Goal: Book appointment/travel/reservation

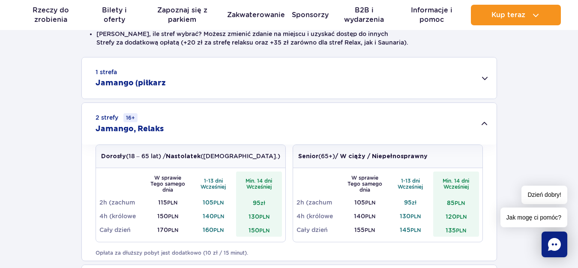
scroll to position [391, 0]
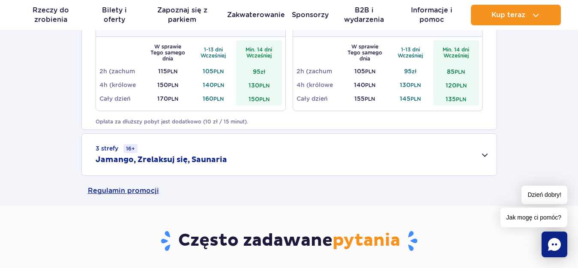
click at [482, 154] on div "3 strefy 16+ Jamango, Zrelaksuj się, Saunaria" at bounding box center [289, 155] width 415 height 42
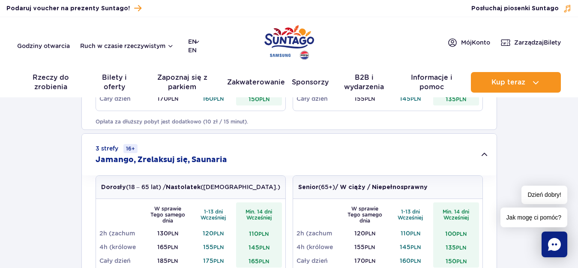
scroll to position [0, 0]
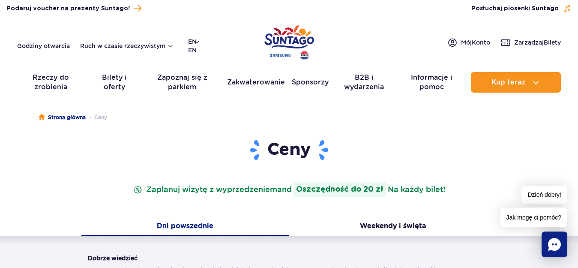
click at [287, 37] on img "Park Polski" at bounding box center [289, 42] width 50 height 39
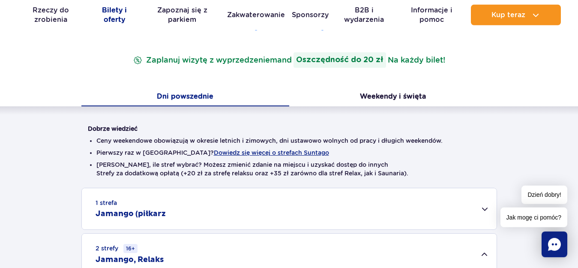
scroll to position [131, 0]
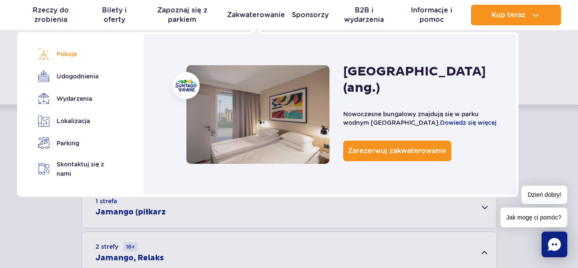
click at [61, 52] on link "Pokoje" at bounding box center [75, 54] width 75 height 12
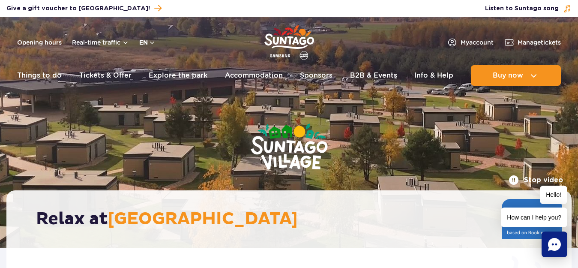
click at [142, 40] on button "en" at bounding box center [147, 42] width 16 height 9
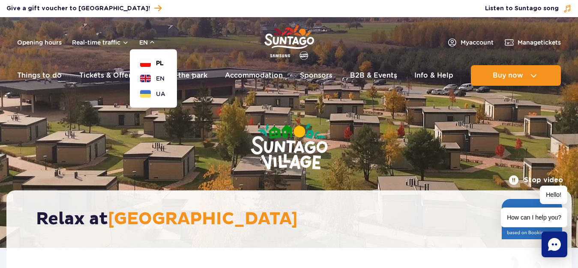
click at [152, 61] on button "PL" at bounding box center [152, 63] width 24 height 9
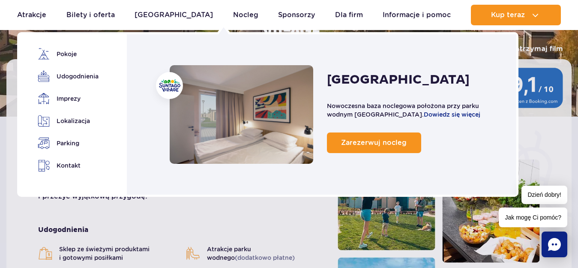
click at [67, 53] on link "Pokoje" at bounding box center [67, 54] width 58 height 12
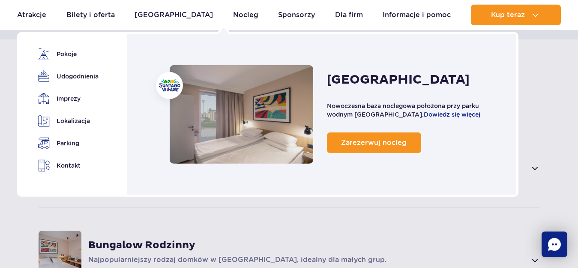
scroll to position [579, 0]
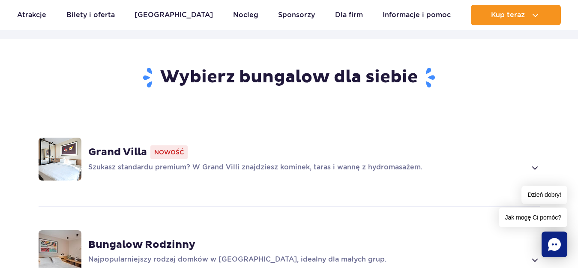
click at [178, 238] on strong "Bungalow Rodzinny" at bounding box center [141, 244] width 107 height 13
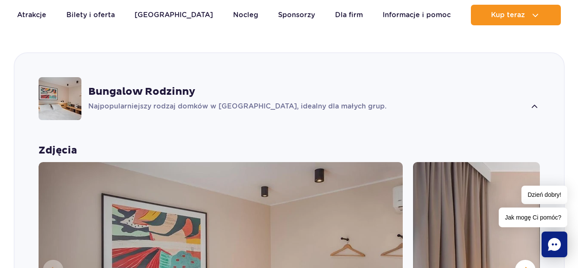
scroll to position [732, 0]
click at [158, 85] on strong "Bungalow Rodzinny" at bounding box center [141, 91] width 107 height 13
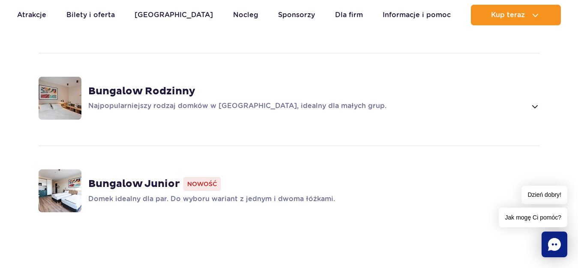
click at [164, 85] on strong "Bungalow Rodzinny" at bounding box center [141, 91] width 107 height 13
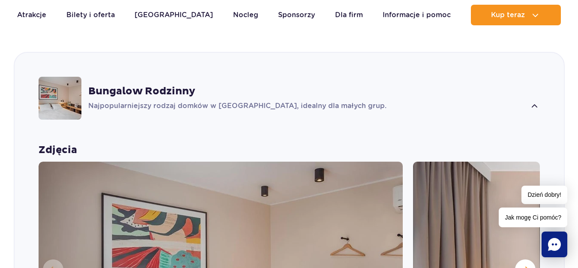
click at [184, 101] on p "Najpopularniejszy rodzaj domków w Suntago Village, idealny dla małych grup." at bounding box center [307, 106] width 438 height 10
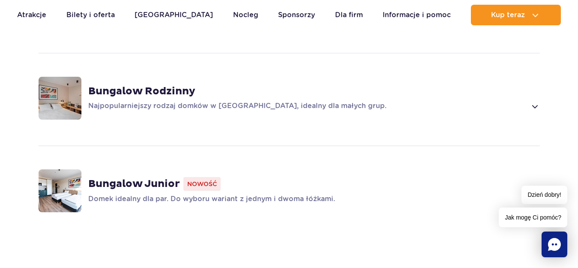
click at [184, 101] on p "Najpopularniejszy rodzaj domków w Suntago Village, idealny dla małych grup." at bounding box center [307, 106] width 438 height 10
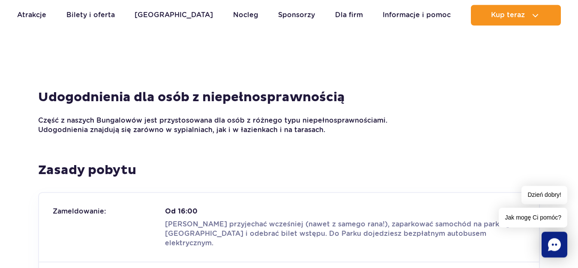
scroll to position [1204, 0]
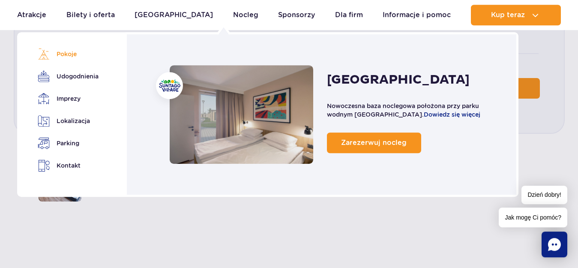
click at [66, 54] on link "Pokoje" at bounding box center [67, 54] width 58 height 12
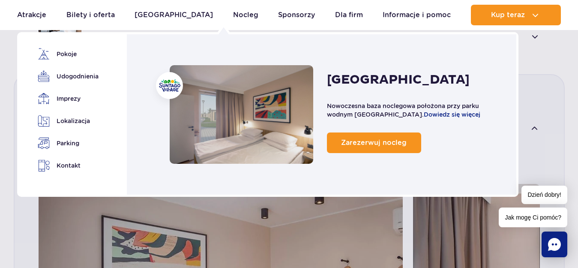
scroll to position [579, 0]
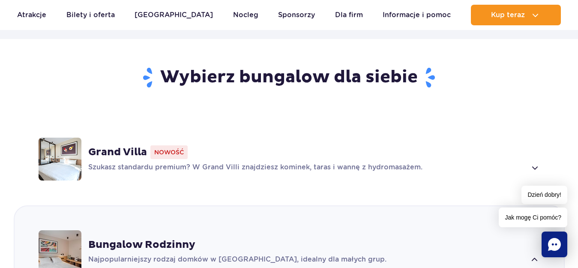
click at [128, 146] on strong "Grand Villa" at bounding box center [117, 152] width 59 height 13
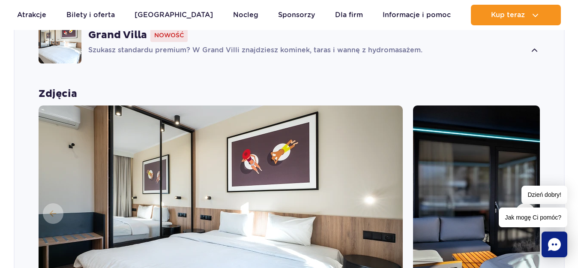
scroll to position [640, 0]
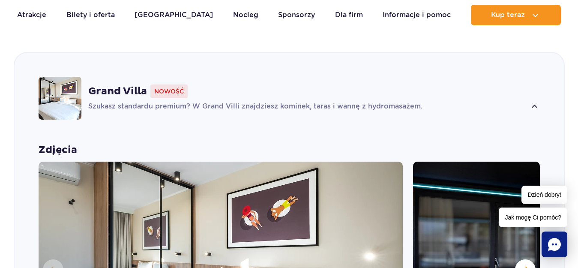
click at [129, 85] on strong "Grand Villa" at bounding box center [117, 91] width 59 height 13
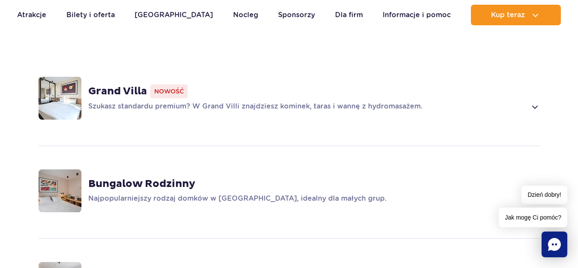
click at [129, 85] on strong "Grand Villa" at bounding box center [117, 91] width 59 height 13
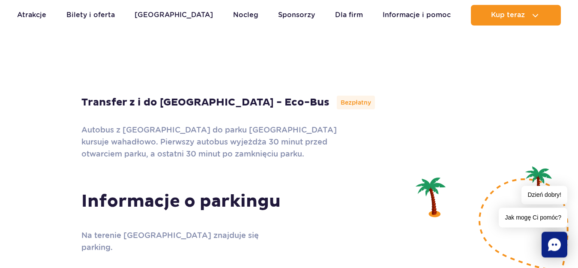
scroll to position [3130, 0]
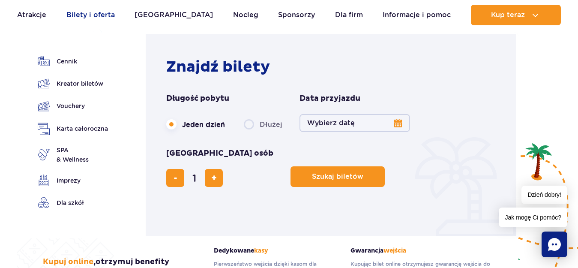
click at [100, 14] on link "Bilety i oferta" at bounding box center [90, 15] width 48 height 21
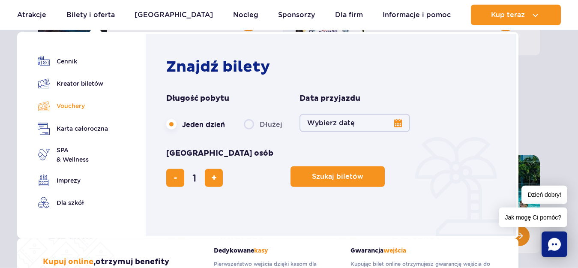
scroll to position [262, 0]
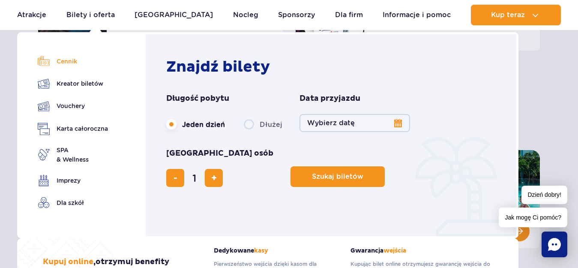
click at [67, 63] on link "Cennik" at bounding box center [73, 61] width 70 height 12
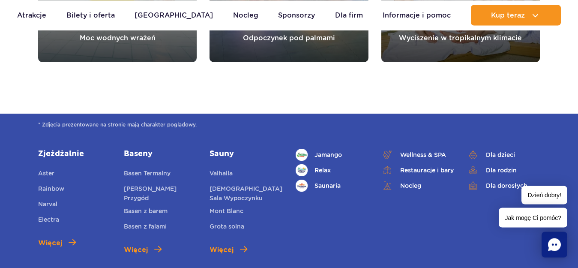
scroll to position [1180, 0]
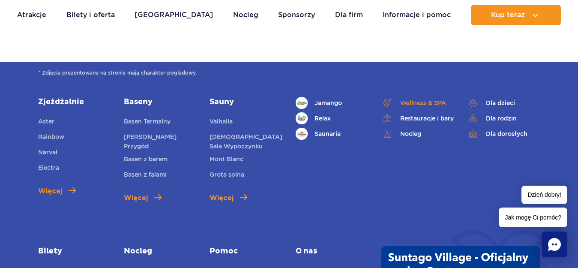
click at [426, 102] on span "Wellness & SPA" at bounding box center [423, 102] width 46 height 9
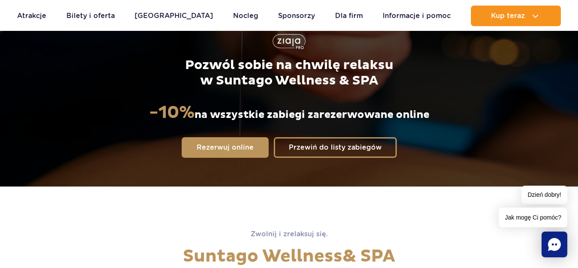
scroll to position [131, 0]
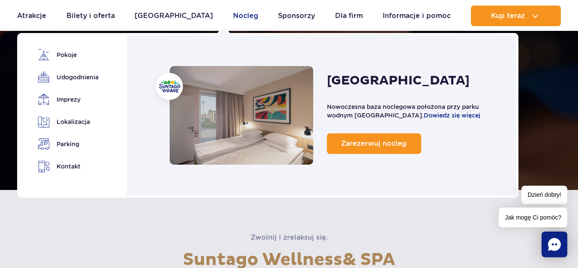
click at [233, 16] on link "Nocleg" at bounding box center [245, 16] width 25 height 21
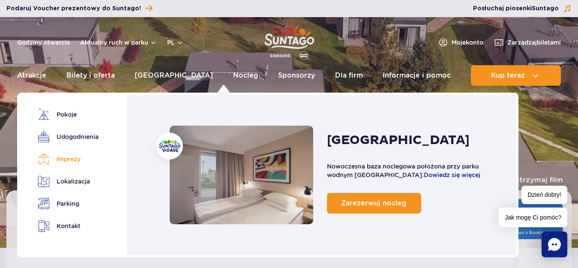
click at [64, 159] on link "Imprezy" at bounding box center [67, 159] width 58 height 12
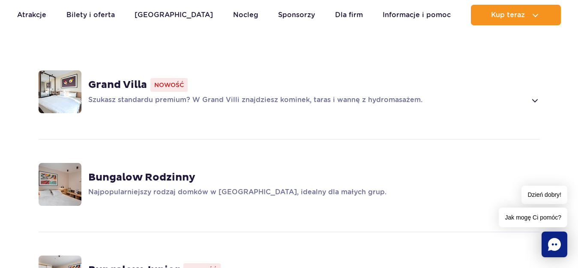
scroll to position [515, 0]
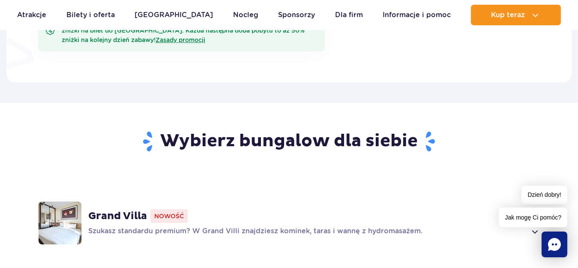
click at [128, 209] on strong "Grand Villa" at bounding box center [117, 215] width 59 height 13
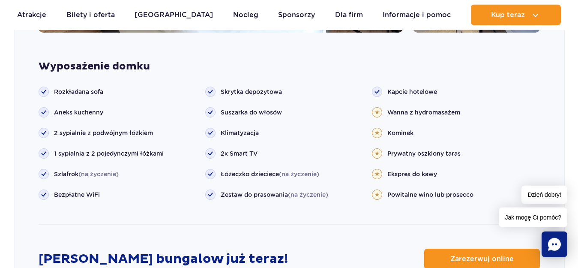
scroll to position [1024, 0]
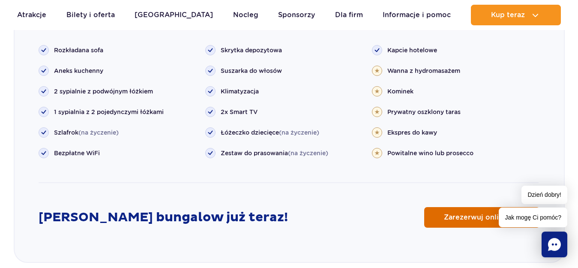
click at [453, 214] on span "Zarezerwuj online" at bounding box center [475, 217] width 63 height 7
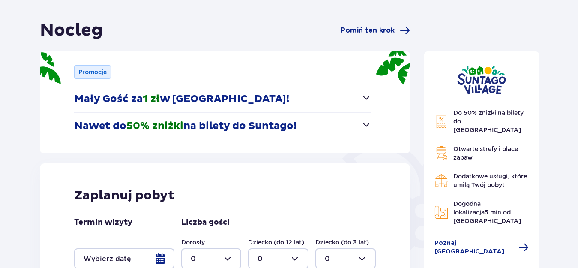
scroll to position [131, 0]
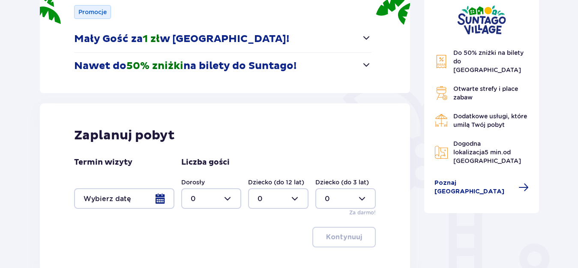
click at [156, 200] on div at bounding box center [124, 198] width 100 height 21
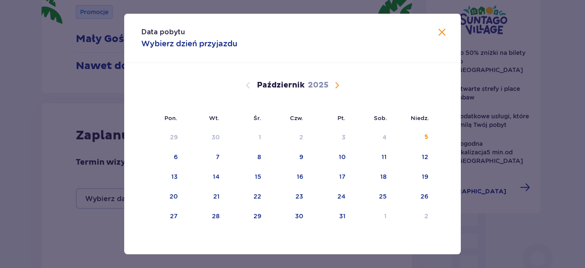
click at [335, 83] on span "Następny miesiąc" at bounding box center [337, 85] width 10 height 10
click at [335, 82] on span "Następny miesiąc" at bounding box center [337, 85] width 10 height 10
click at [380, 156] on div "10" at bounding box center [383, 156] width 7 height 9
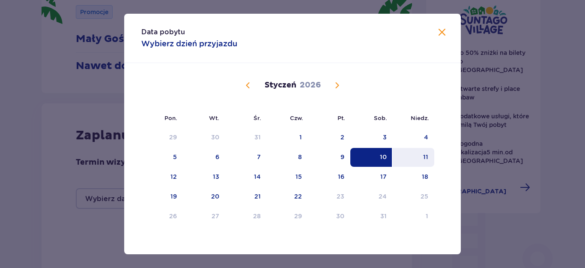
click at [425, 152] on div "11" at bounding box center [414, 157] width 42 height 19
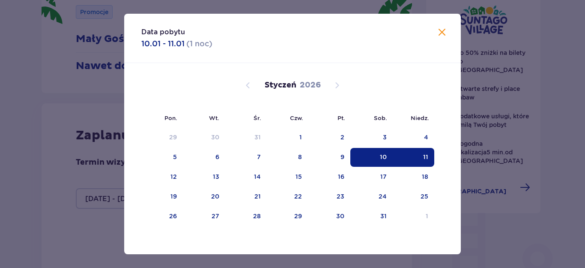
type input "10.01.26 - 11.01.26"
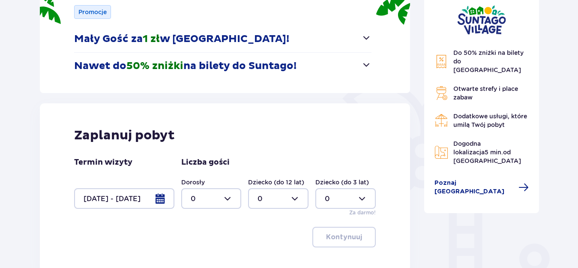
click at [225, 197] on div at bounding box center [211, 198] width 60 height 21
click at [195, 143] on p "8" at bounding box center [193, 142] width 4 height 9
type input "8"
click at [345, 241] on p "Kontynuuj" at bounding box center [344, 236] width 36 height 9
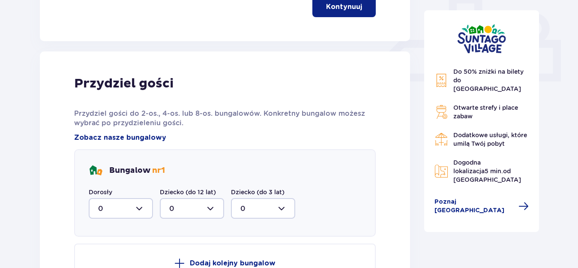
scroll to position [402, 0]
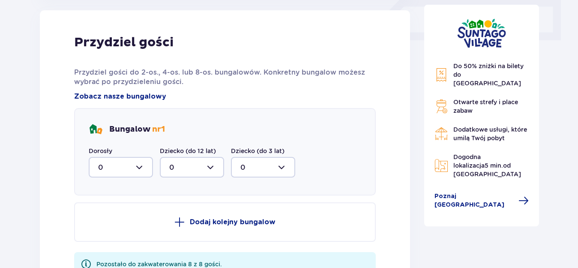
click at [139, 170] on div at bounding box center [121, 167] width 64 height 21
click at [103, 250] on div "8" at bounding box center [120, 250] width 45 height 9
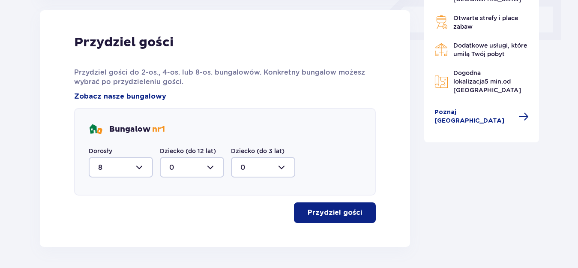
type input "8"
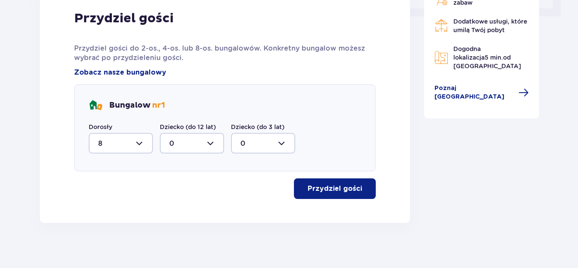
scroll to position [433, 0]
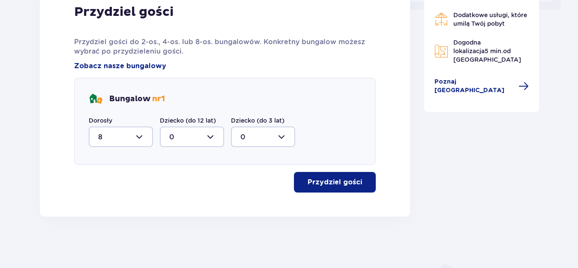
click at [328, 182] on p "Przydziel gości" at bounding box center [335, 181] width 54 height 9
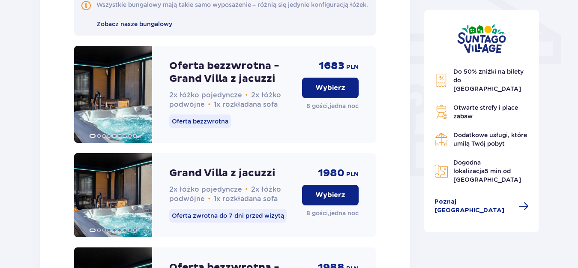
scroll to position [636, 0]
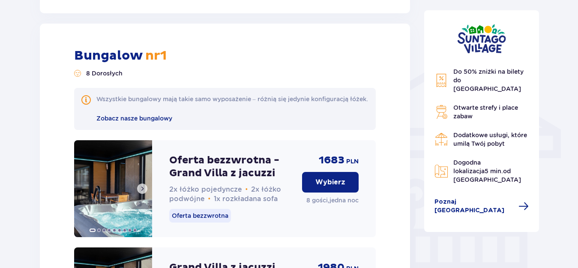
click at [141, 192] on span at bounding box center [142, 188] width 7 height 7
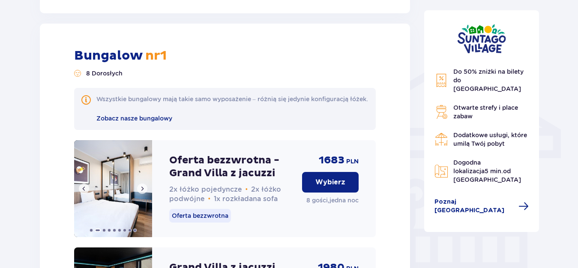
click at [141, 192] on span at bounding box center [142, 188] width 7 height 7
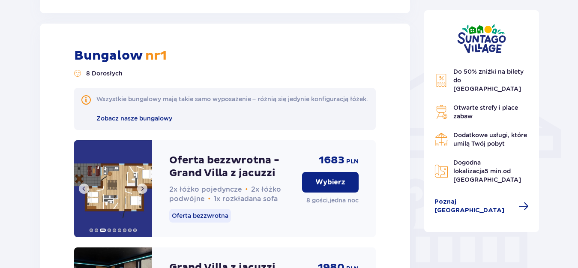
click at [102, 194] on img at bounding box center [113, 188] width 78 height 97
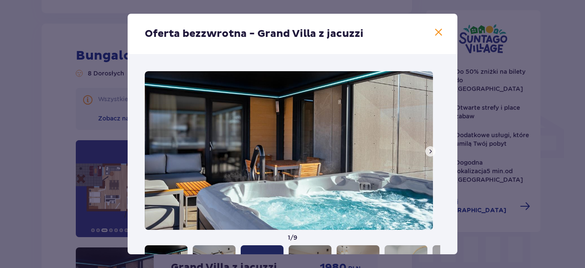
click at [427, 152] on button at bounding box center [430, 151] width 10 height 10
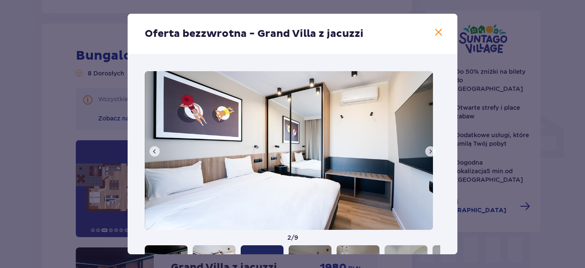
click at [427, 152] on span at bounding box center [430, 151] width 7 height 7
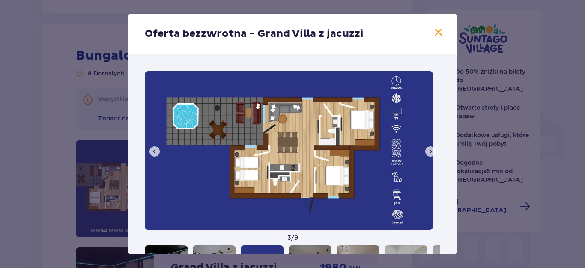
click at [433, 33] on span at bounding box center [438, 32] width 10 height 10
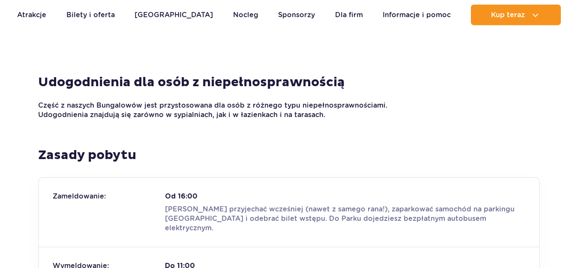
scroll to position [762, 0]
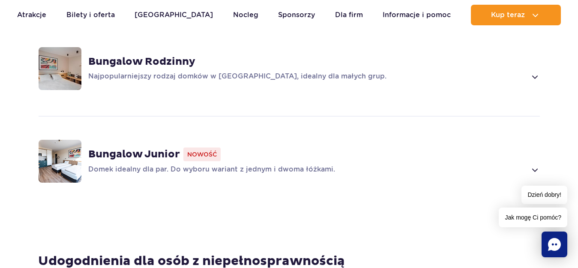
click at [111, 148] on strong "Bungalow Junior" at bounding box center [134, 154] width 92 height 13
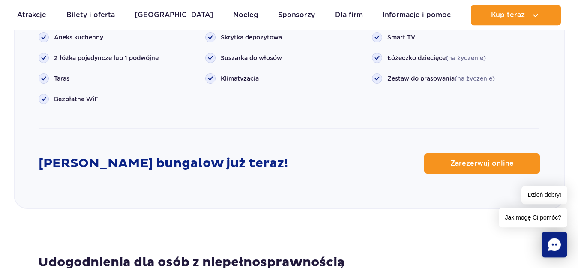
scroll to position [1217, 0]
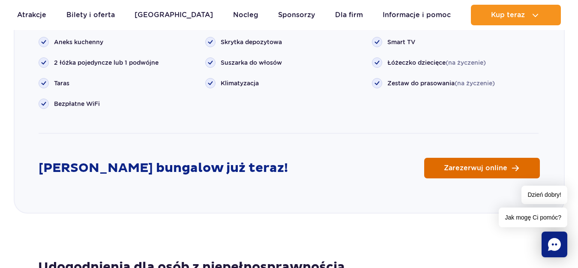
click at [469, 164] on span "Zarezerwuj online" at bounding box center [475, 167] width 63 height 7
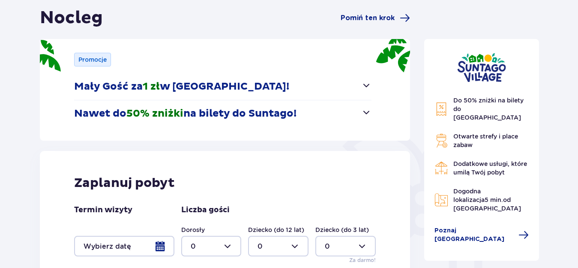
scroll to position [131, 0]
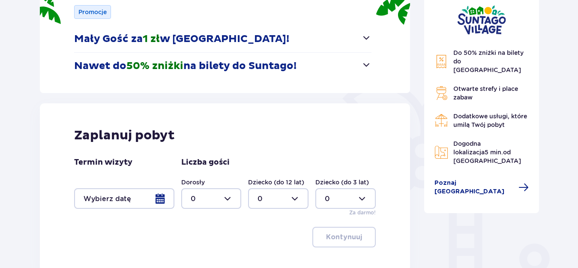
click at [228, 200] on div at bounding box center [211, 198] width 60 height 21
click at [197, 148] on div "2" at bounding box center [212, 150] width 42 height 9
type input "2"
click at [161, 200] on div at bounding box center [124, 198] width 100 height 21
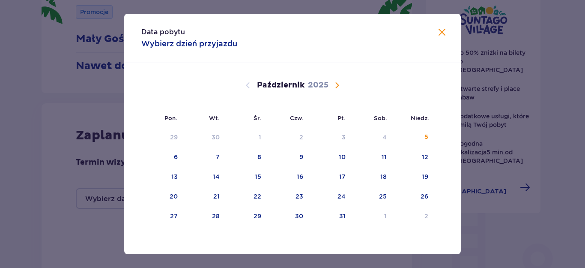
click at [337, 84] on span "Następny miesiąc" at bounding box center [337, 85] width 10 height 10
click at [334, 84] on span "Następny miesiąc" at bounding box center [337, 85] width 10 height 10
click at [380, 158] on div "10" at bounding box center [383, 156] width 7 height 9
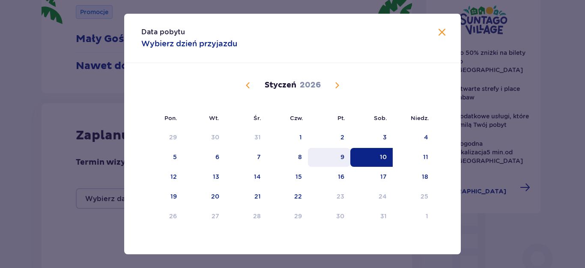
click at [341, 158] on div "9" at bounding box center [343, 156] width 4 height 9
click at [371, 154] on div "10" at bounding box center [371, 157] width 42 height 19
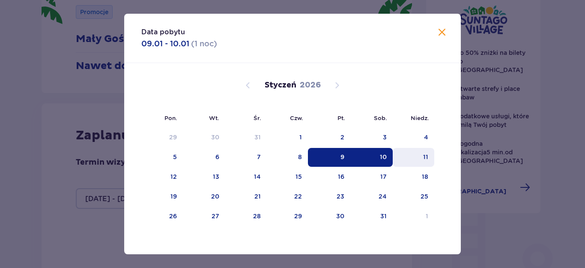
type input "09.01.26 - 10.01.26"
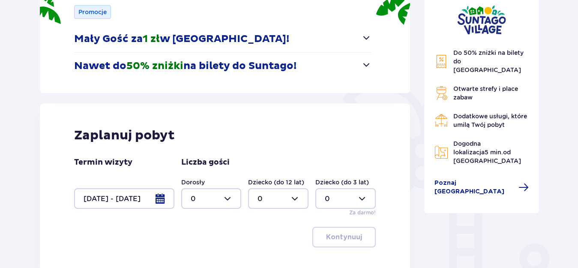
click at [230, 197] on div at bounding box center [211, 198] width 60 height 21
click at [198, 147] on div "2" at bounding box center [212, 150] width 42 height 9
type input "2"
click at [350, 238] on p "Kontynuuj" at bounding box center [344, 236] width 36 height 9
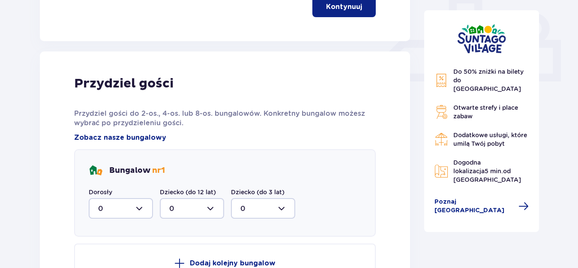
scroll to position [402, 0]
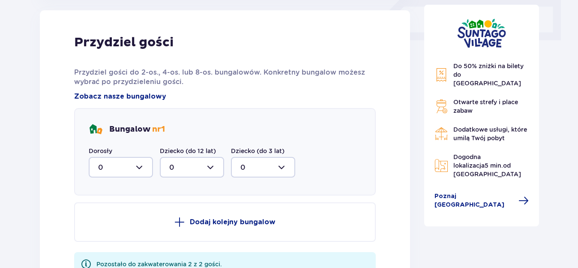
click at [140, 166] on div at bounding box center [121, 167] width 64 height 21
click at [105, 228] on div "2" at bounding box center [120, 228] width 45 height 9
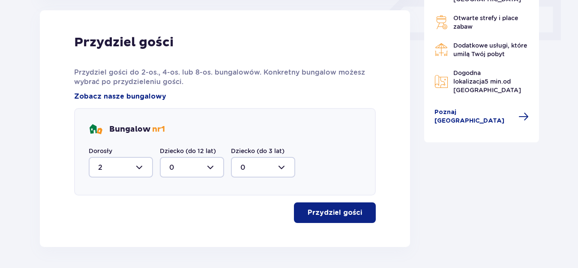
type input "2"
click at [323, 212] on p "Przydziel gości" at bounding box center [335, 212] width 54 height 9
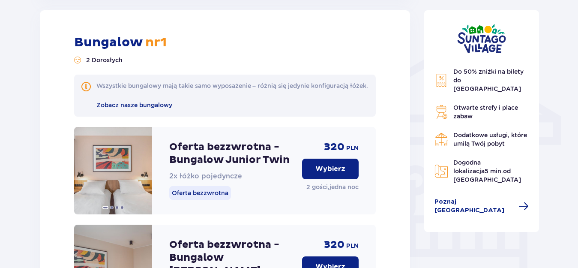
scroll to position [780, 0]
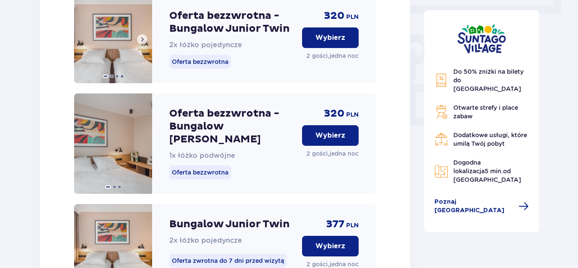
click at [142, 43] on span at bounding box center [142, 39] width 7 height 7
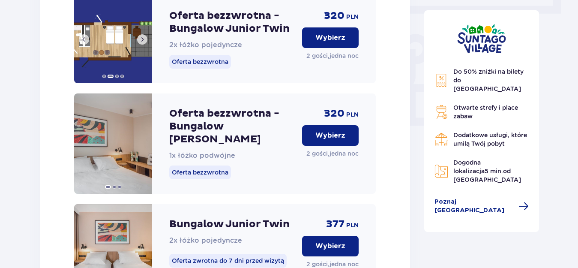
click at [142, 43] on span at bounding box center [142, 39] width 7 height 7
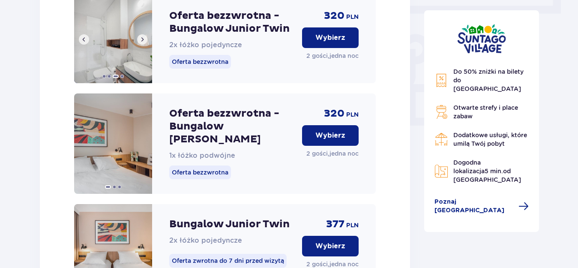
click at [142, 43] on span at bounding box center [142, 39] width 7 height 7
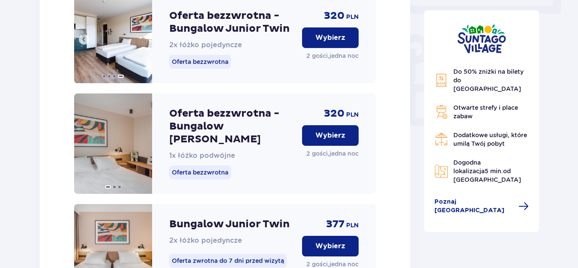
click at [142, 49] on img at bounding box center [113, 39] width 78 height 87
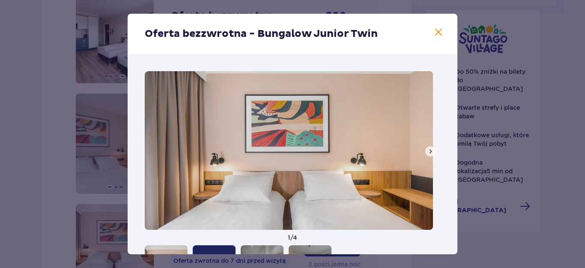
click at [427, 153] on span at bounding box center [430, 151] width 7 height 7
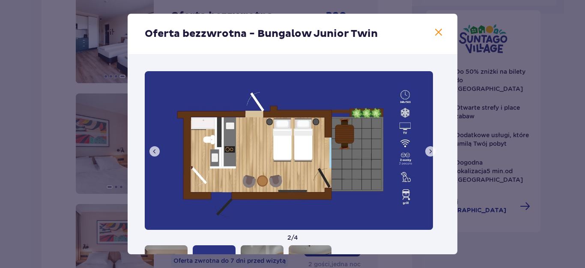
click at [427, 151] on span at bounding box center [430, 151] width 7 height 7
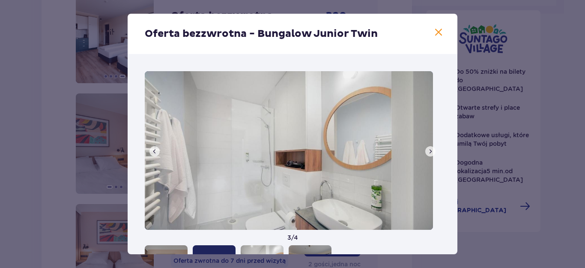
click at [157, 150] on span at bounding box center [154, 151] width 7 height 7
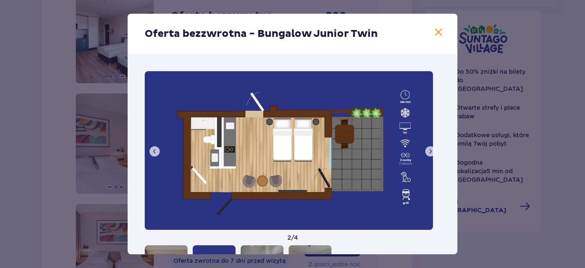
click at [435, 33] on span at bounding box center [438, 32] width 10 height 10
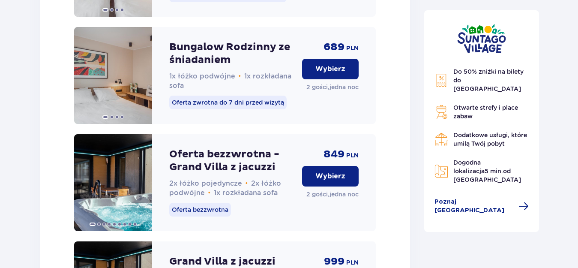
scroll to position [2353, 0]
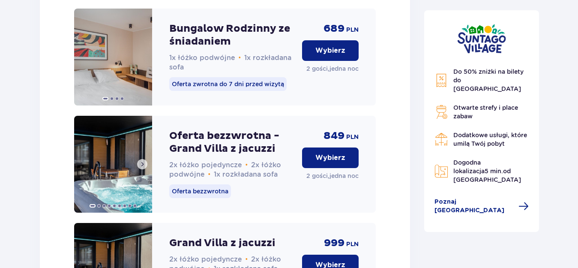
click at [143, 161] on span at bounding box center [142, 164] width 7 height 7
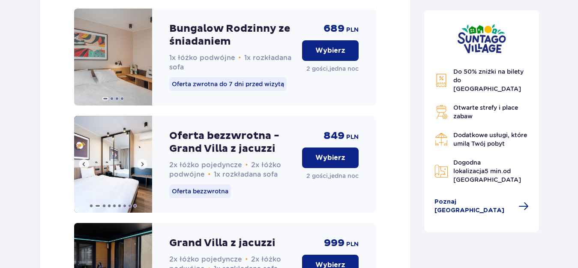
click at [143, 161] on span at bounding box center [142, 164] width 7 height 7
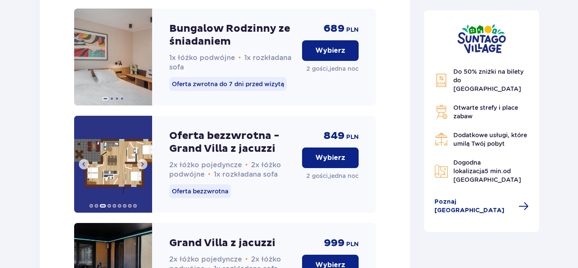
click at [144, 161] on span at bounding box center [142, 164] width 7 height 7
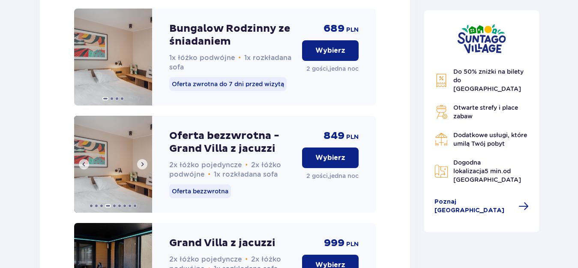
click at [144, 161] on span at bounding box center [142, 164] width 7 height 7
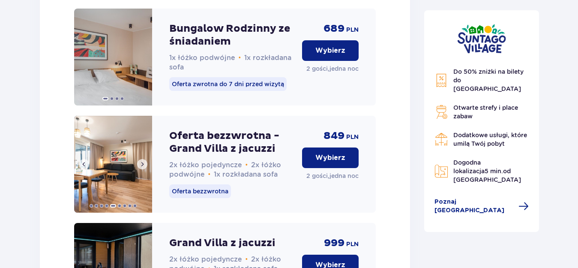
click at [144, 161] on span at bounding box center [142, 164] width 7 height 7
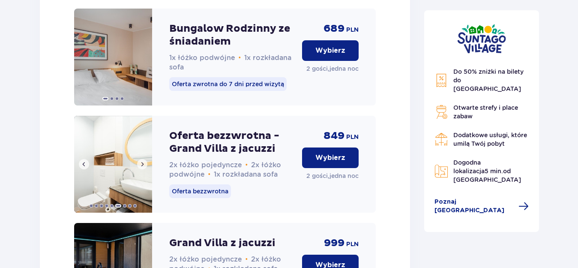
click at [144, 161] on span at bounding box center [142, 164] width 7 height 7
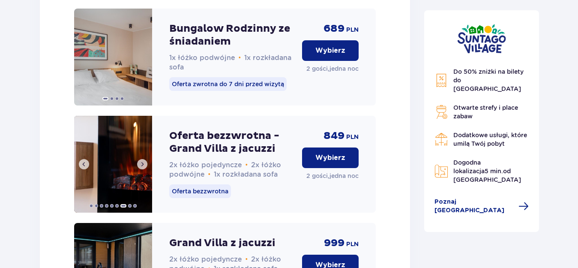
click at [144, 161] on span at bounding box center [142, 164] width 7 height 7
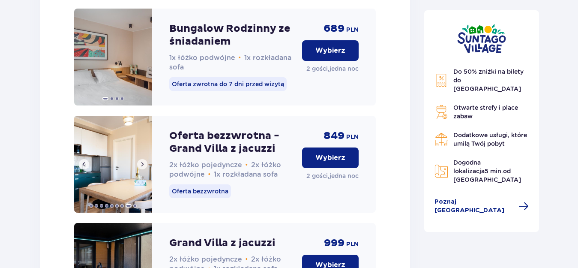
click at [144, 161] on span at bounding box center [142, 164] width 7 height 7
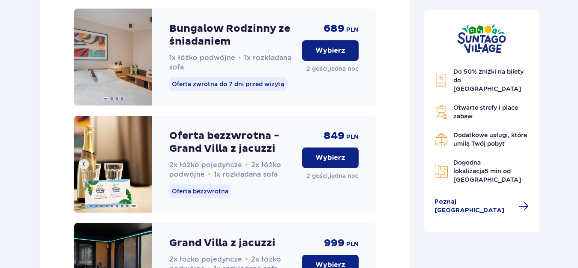
click at [145, 124] on img at bounding box center [113, 164] width 78 height 97
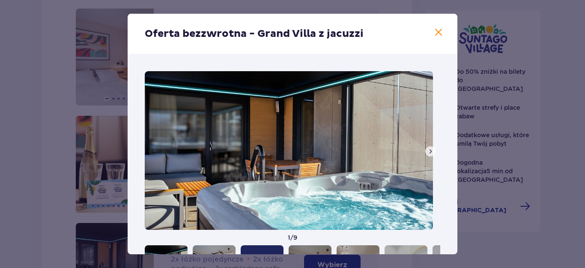
drag, startPoint x: 430, startPoint y: 31, endPoint x: 431, endPoint y: 38, distance: 7.0
click at [433, 31] on span at bounding box center [438, 32] width 10 height 10
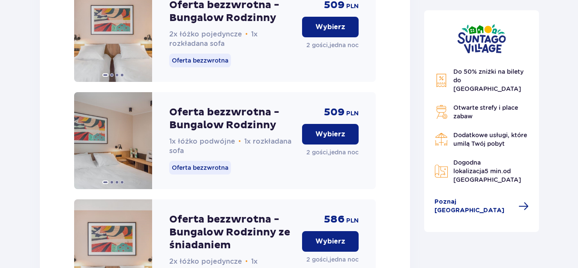
scroll to position [578, 0]
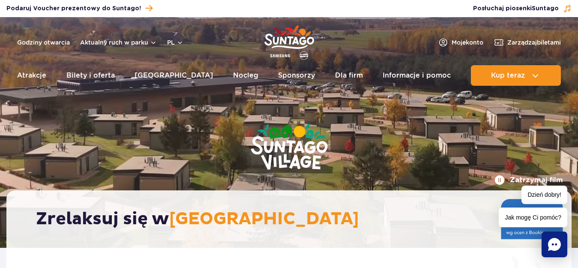
click at [524, 181] on button "Zatrzymaj film" at bounding box center [528, 180] width 69 height 10
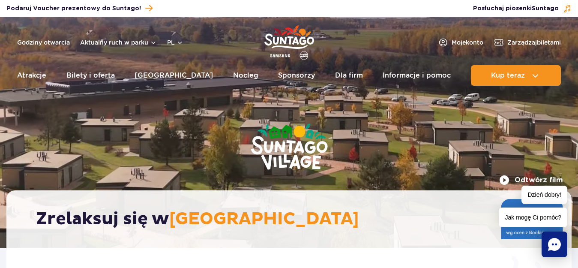
click at [508, 178] on button "Odtwórz film" at bounding box center [531, 180] width 64 height 10
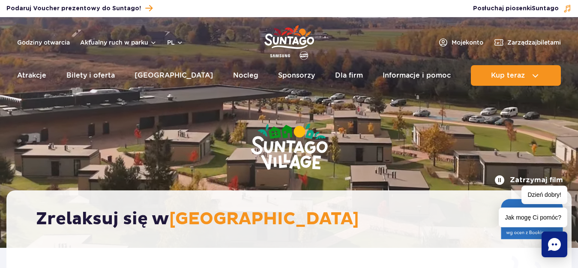
click at [501, 179] on button "Zatrzymaj film" at bounding box center [528, 180] width 69 height 10
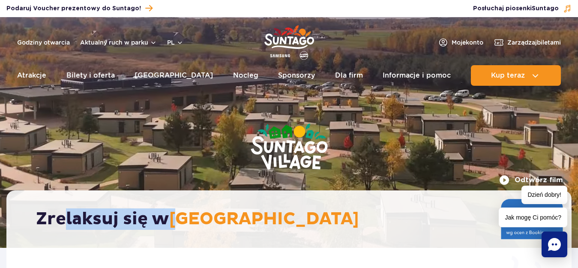
drag, startPoint x: 69, startPoint y: 108, endPoint x: 201, endPoint y: 111, distance: 132.8
click at [197, 112] on div "Odtwórz film Zrelaksuj się w [GEOGRAPHIC_DATA]" at bounding box center [289, 132] width 578 height 230
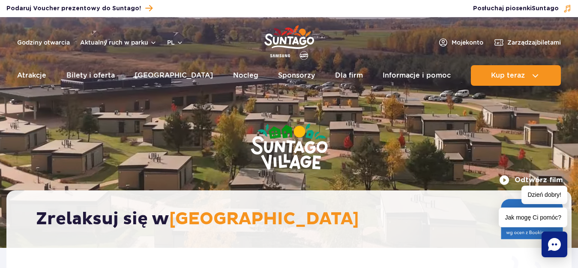
click at [203, 116] on div "Odtwórz film Zrelaksuj się w [GEOGRAPHIC_DATA]" at bounding box center [289, 132] width 578 height 230
click at [505, 178] on button "Odtwórz film" at bounding box center [531, 180] width 64 height 10
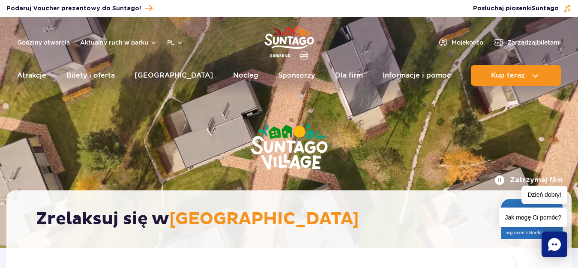
click at [502, 179] on button "Zatrzymaj film" at bounding box center [528, 180] width 69 height 10
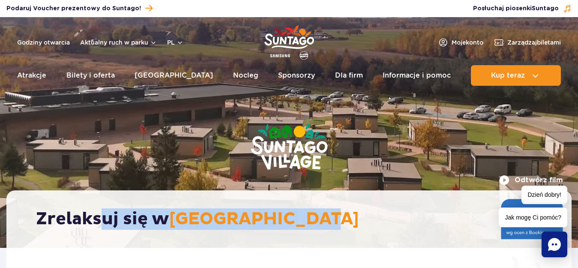
drag, startPoint x: 99, startPoint y: 93, endPoint x: 421, endPoint y: 100, distance: 322.6
click at [421, 100] on div "Odtwórz film Zrelaksuj się w [GEOGRAPHIC_DATA]" at bounding box center [289, 132] width 578 height 230
click at [509, 179] on button "Odtwórz film" at bounding box center [531, 180] width 64 height 10
